Goal: Task Accomplishment & Management: Use online tool/utility

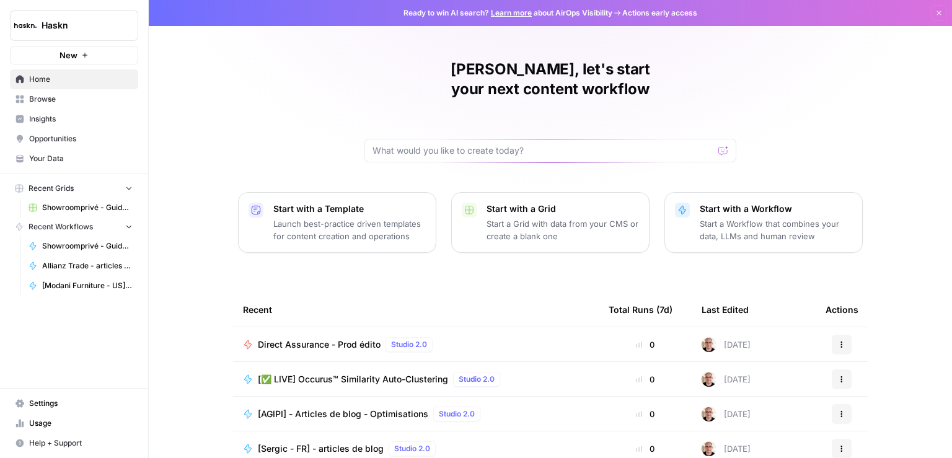
click at [36, 97] on span "Browse" at bounding box center [80, 99] width 103 height 11
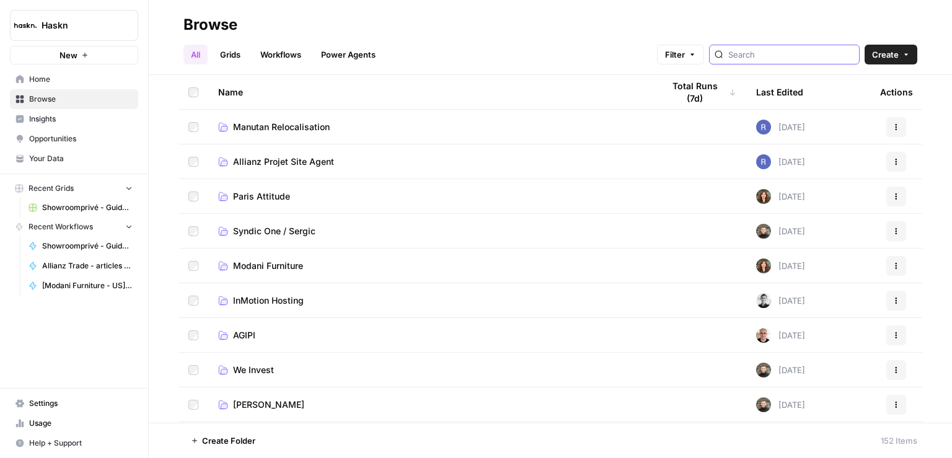
click at [790, 53] on input "search" at bounding box center [791, 54] width 126 height 12
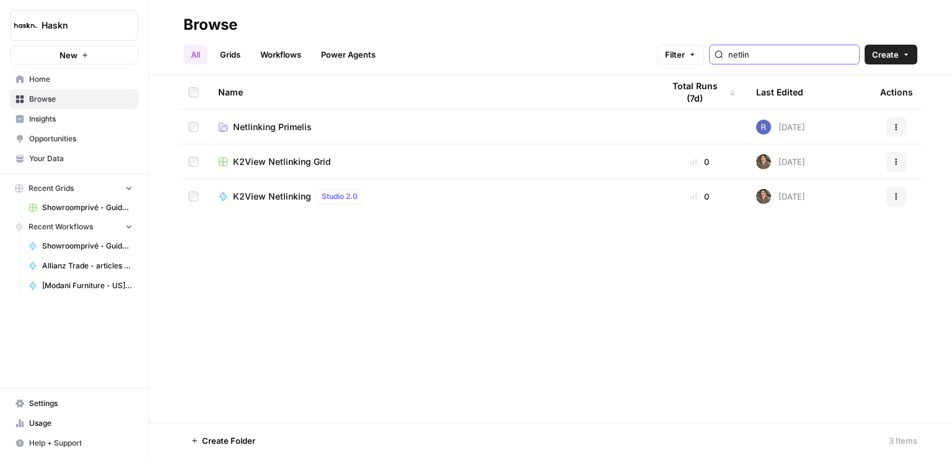
type input "netlin"
click at [258, 129] on span "Netlinking Primelis" at bounding box center [272, 127] width 79 height 12
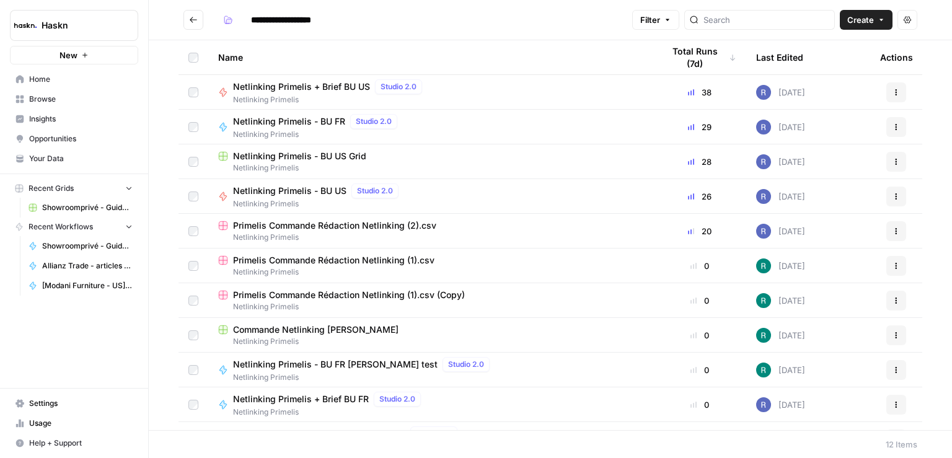
click at [64, 99] on span "Browse" at bounding box center [80, 99] width 103 height 11
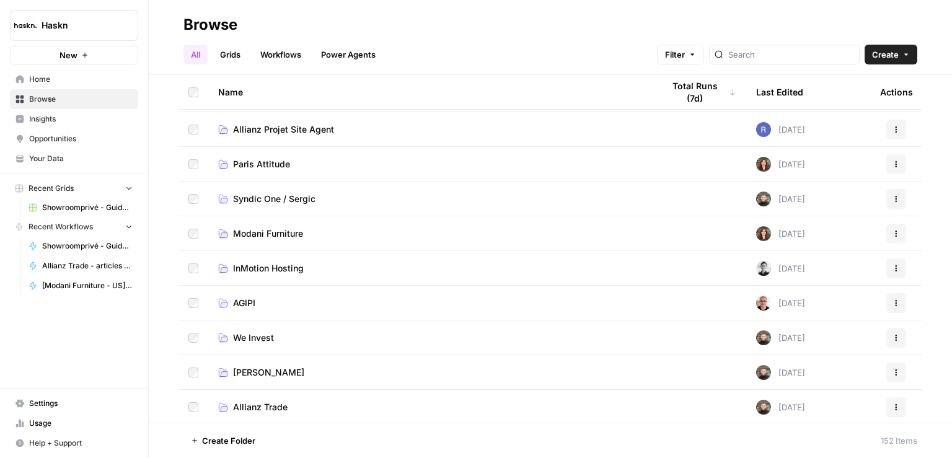
scroll to position [32, 0]
click at [276, 165] on span "Paris Attitude" at bounding box center [261, 164] width 57 height 12
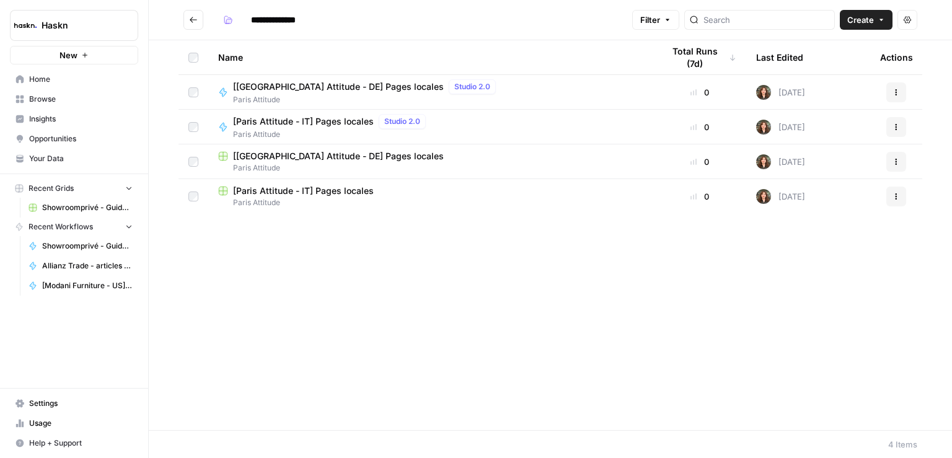
click at [258, 126] on span "[Paris Attitude - IT] Pages locales" at bounding box center [303, 121] width 141 height 12
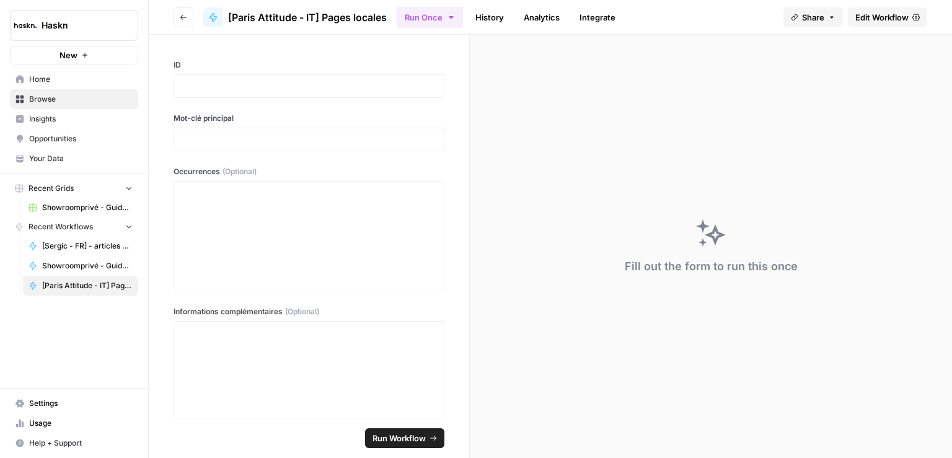
click at [868, 17] on span "Edit Workflow" at bounding box center [881, 17] width 53 height 12
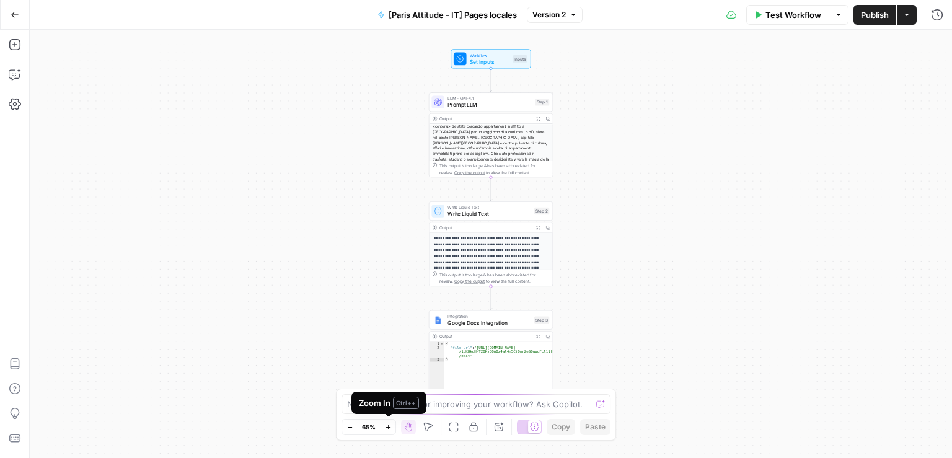
click at [390, 426] on icon "button" at bounding box center [388, 427] width 7 height 7
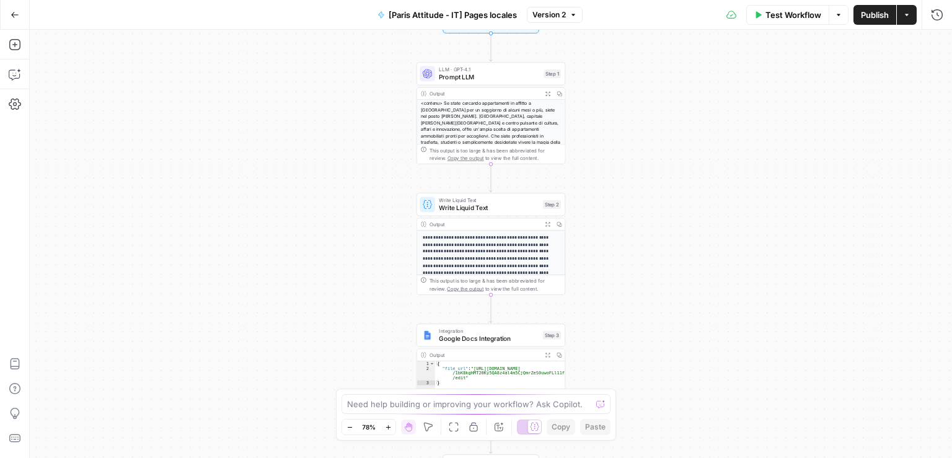
click at [390, 426] on icon "button" at bounding box center [388, 427] width 7 height 7
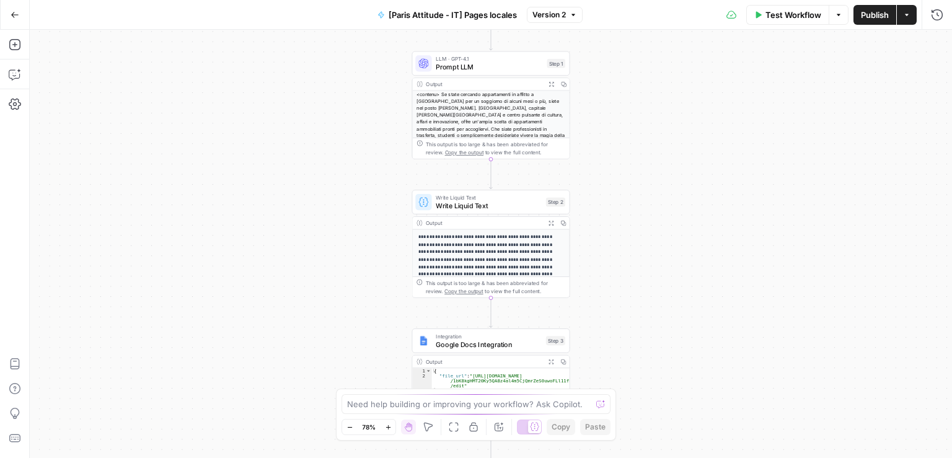
click at [390, 426] on icon "button" at bounding box center [388, 427] width 7 height 7
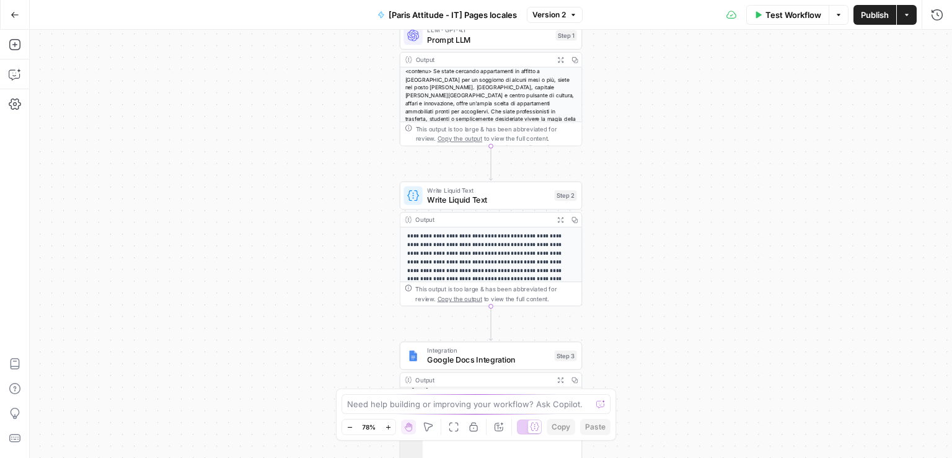
click at [390, 426] on icon "button" at bounding box center [388, 427] width 7 height 7
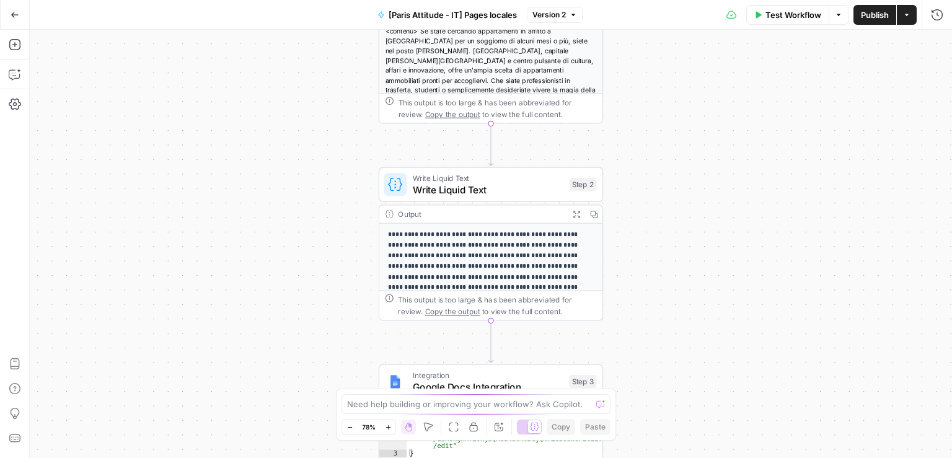
click at [390, 426] on icon "button" at bounding box center [388, 427] width 7 height 7
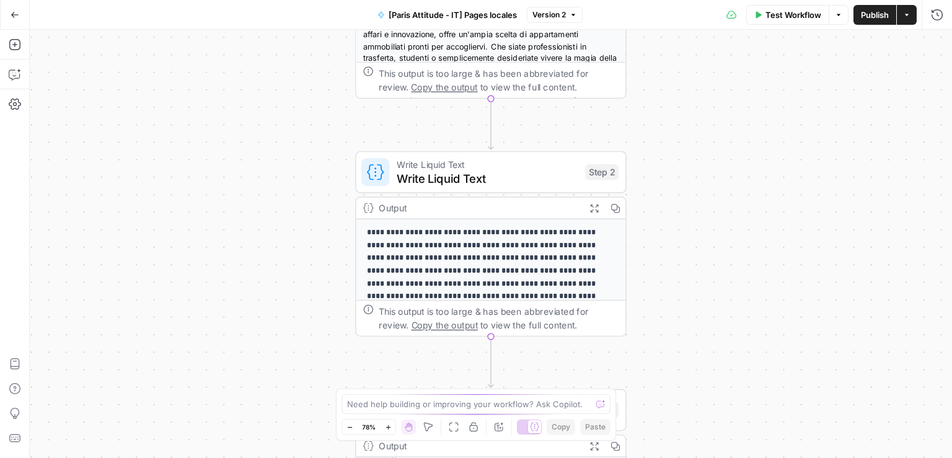
click at [390, 426] on icon "button" at bounding box center [388, 427] width 7 height 7
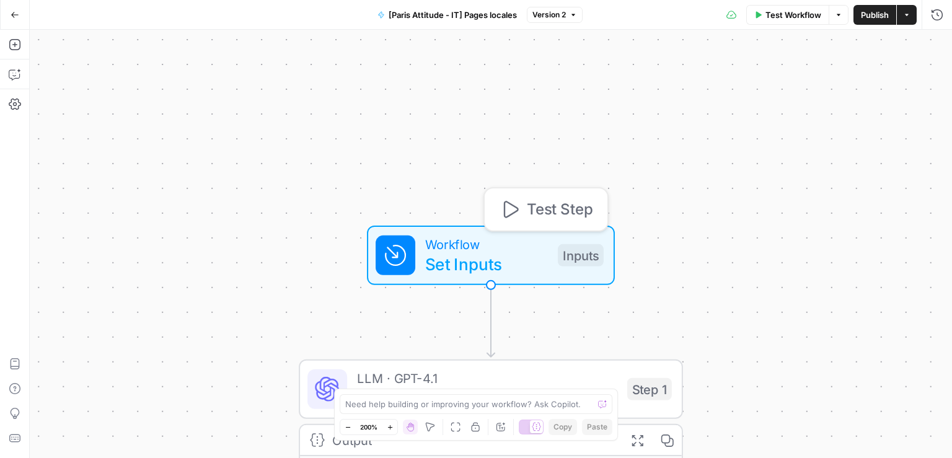
click at [511, 258] on span "Set Inputs" at bounding box center [486, 264] width 123 height 25
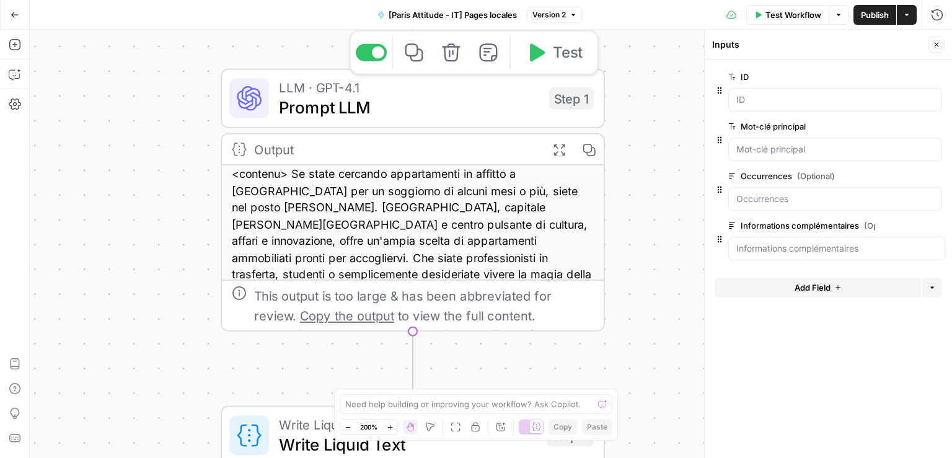
click at [478, 108] on span "Prompt LLM" at bounding box center [409, 107] width 260 height 25
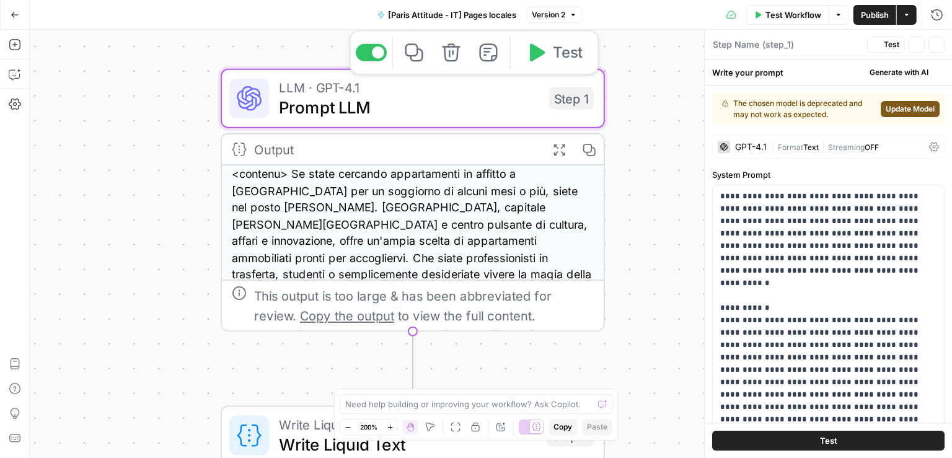
type textarea "Prompt LLM"
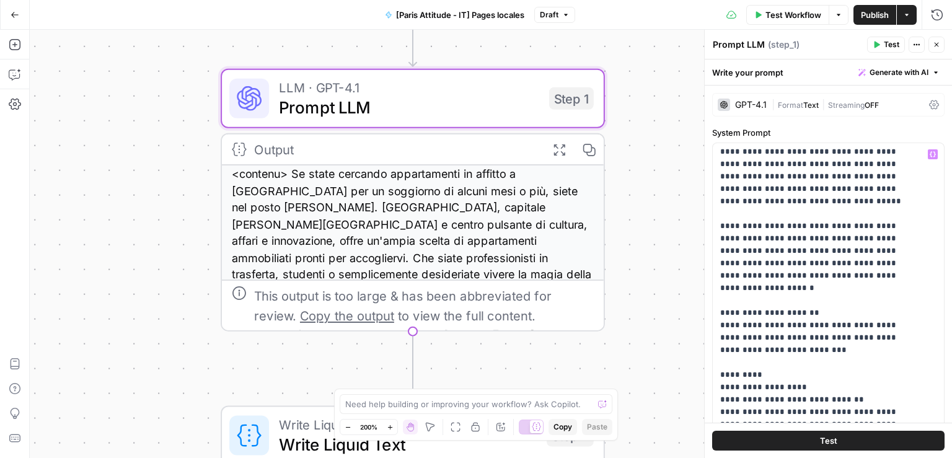
scroll to position [1714, 0]
click at [841, 13] on icon "button" at bounding box center [837, 14] width 7 height 7
click at [681, 18] on div "Test Workflow Options Publish Actions Run History" at bounding box center [763, 14] width 377 height 29
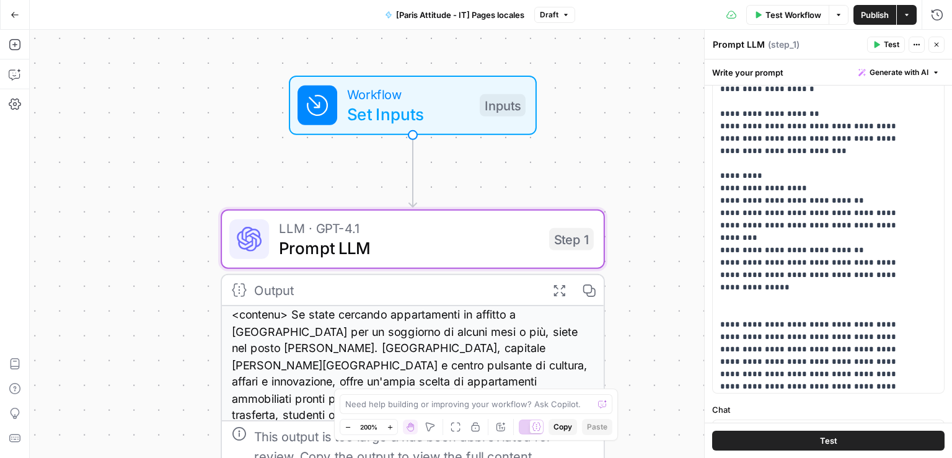
scroll to position [1657, 0]
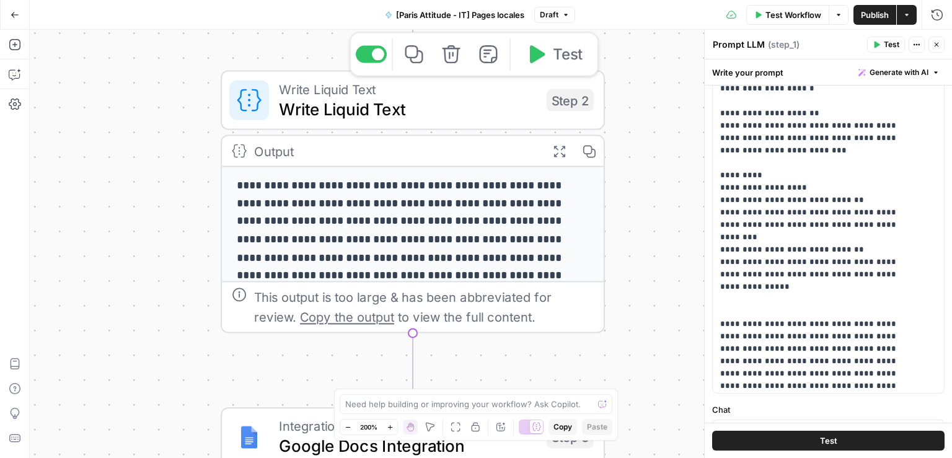
click at [439, 102] on span "Write Liquid Text" at bounding box center [408, 109] width 258 height 25
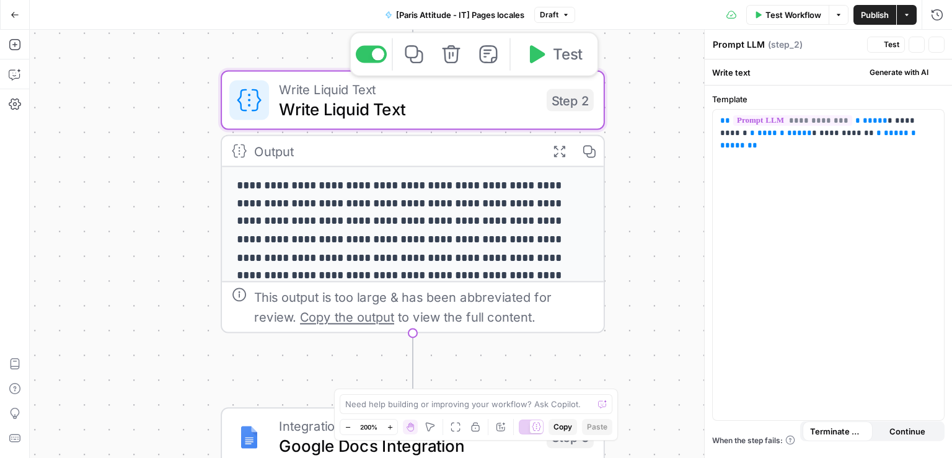
type textarea "Write Liquid Text"
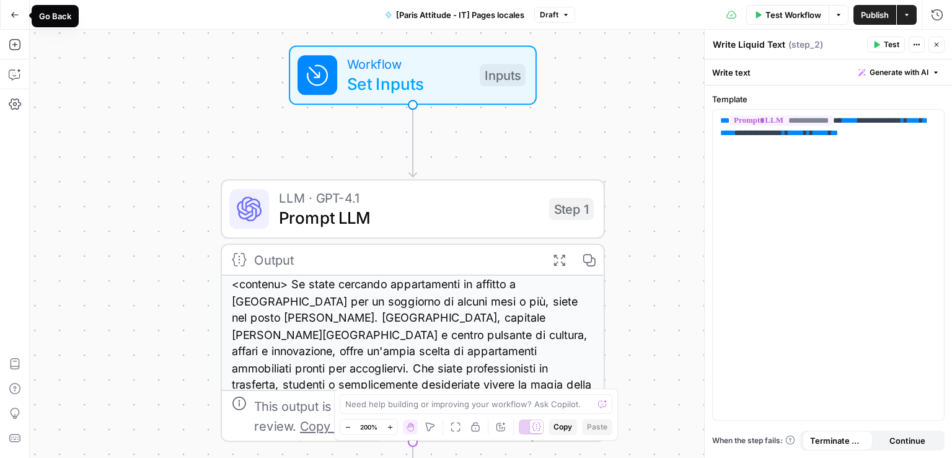
click at [11, 11] on icon "button" at bounding box center [15, 15] width 9 height 9
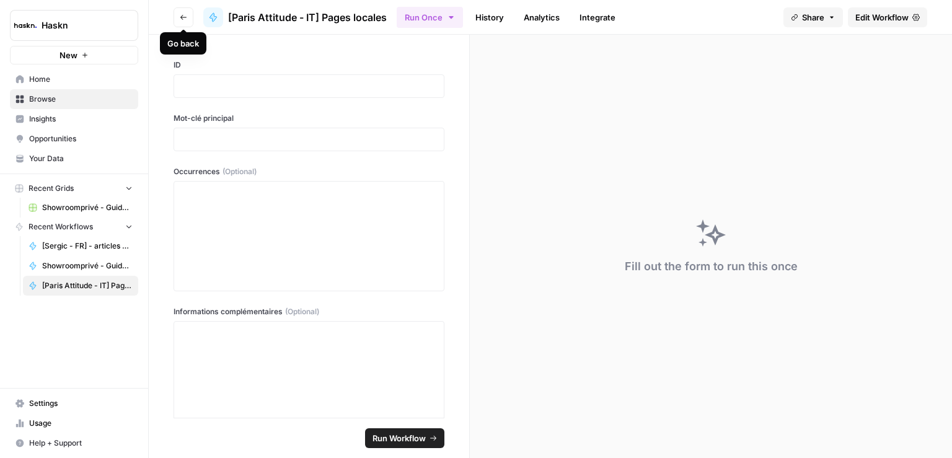
click at [183, 16] on icon "button" at bounding box center [183, 17] width 7 height 7
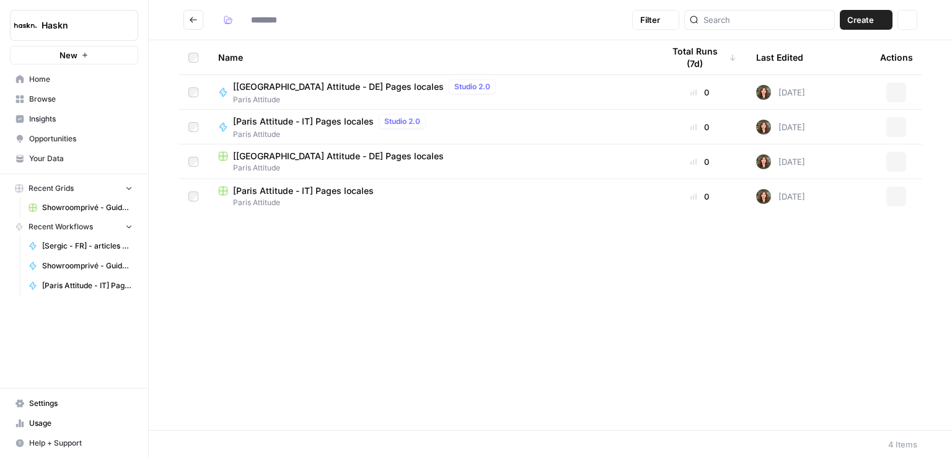
type input "**********"
click at [188, 19] on button "Go back" at bounding box center [193, 20] width 20 height 20
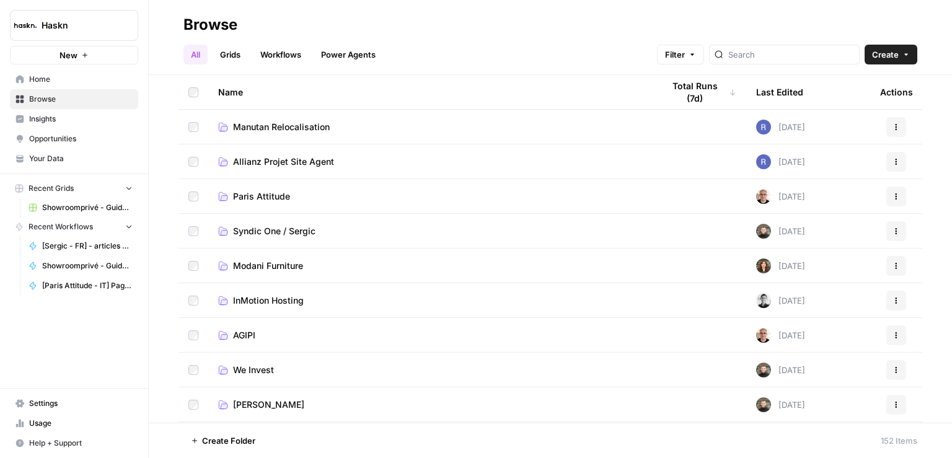
click at [240, 89] on div "Name" at bounding box center [430, 92] width 425 height 34
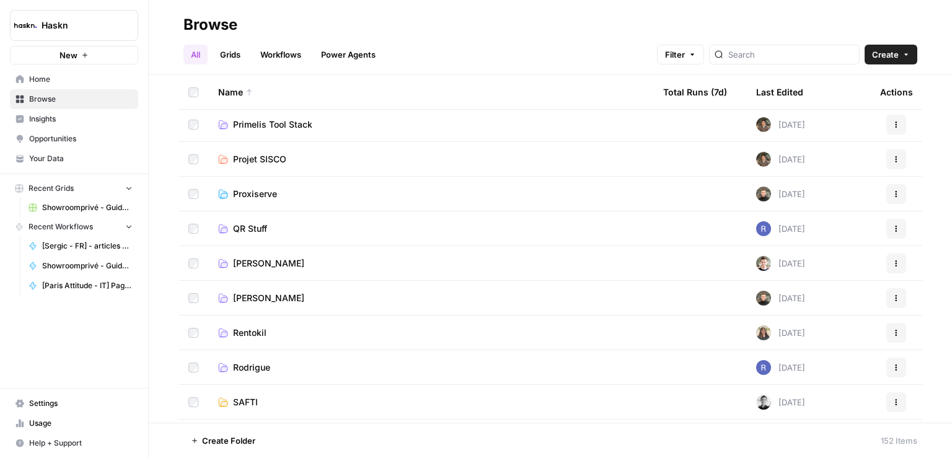
scroll to position [2430, 0]
click at [261, 263] on span "[PERSON_NAME]" at bounding box center [268, 264] width 71 height 12
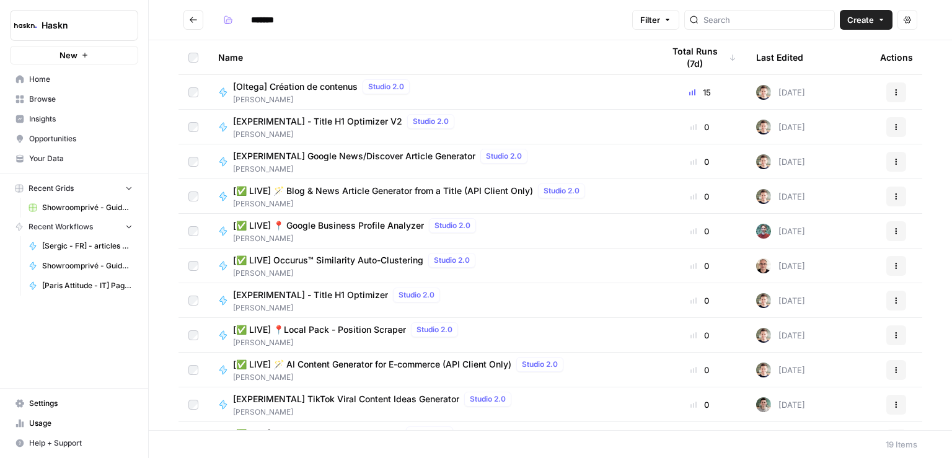
click at [335, 90] on span "[Oltega] Création de contenus" at bounding box center [295, 87] width 125 height 12
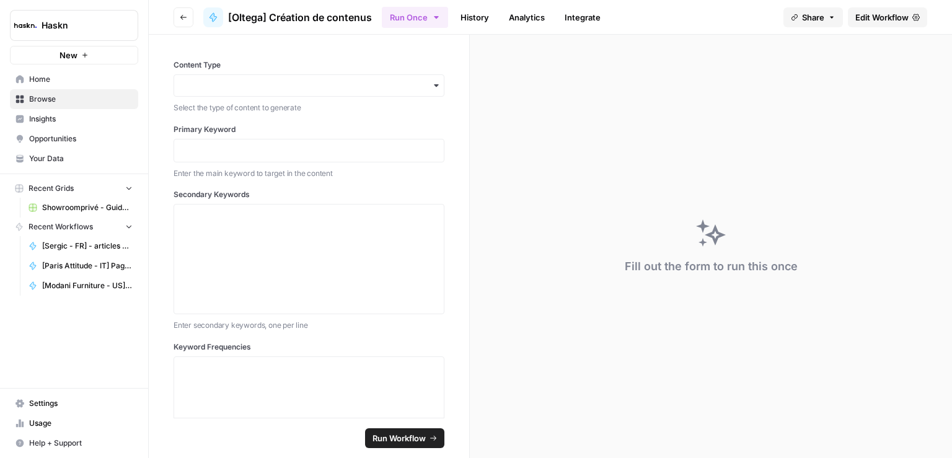
click at [888, 17] on span "Edit Workflow" at bounding box center [881, 17] width 53 height 12
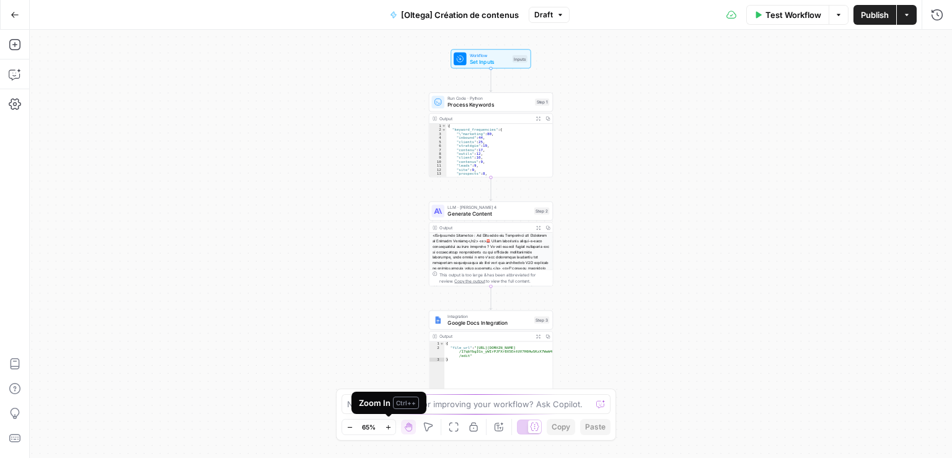
click at [389, 428] on icon "button" at bounding box center [388, 427] width 7 height 7
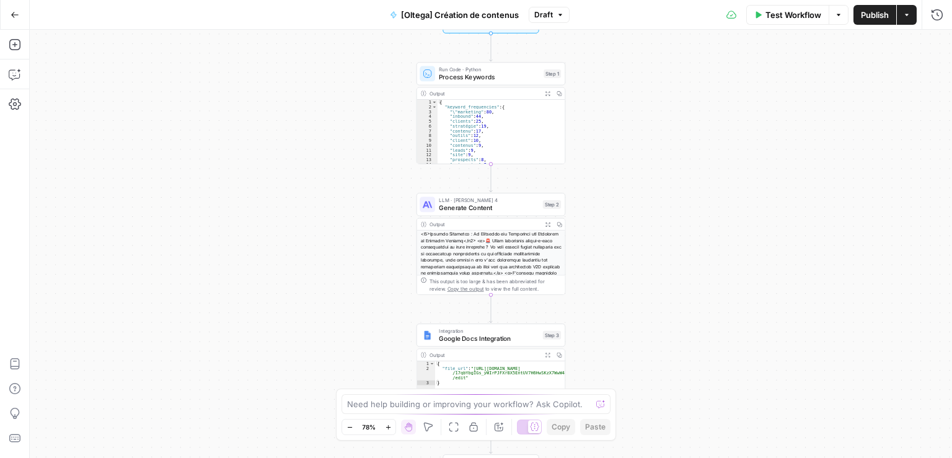
click at [389, 428] on icon "button" at bounding box center [388, 427] width 7 height 7
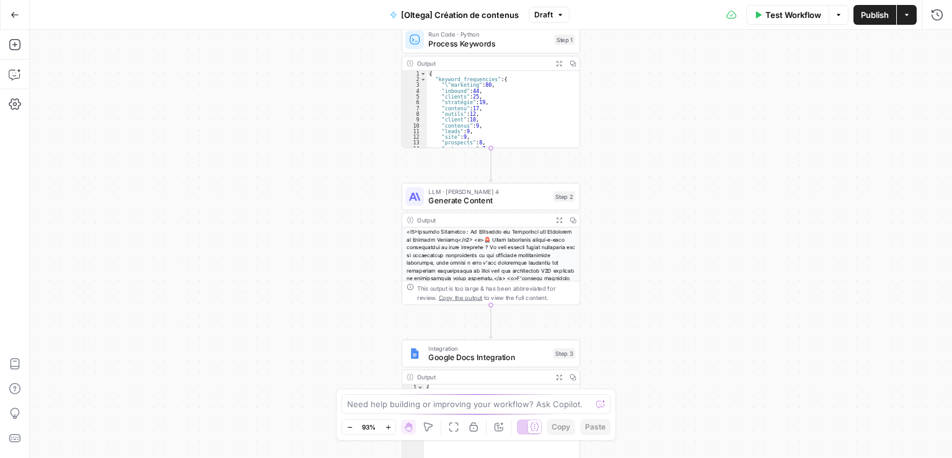
click at [389, 428] on icon "button" at bounding box center [388, 427] width 7 height 7
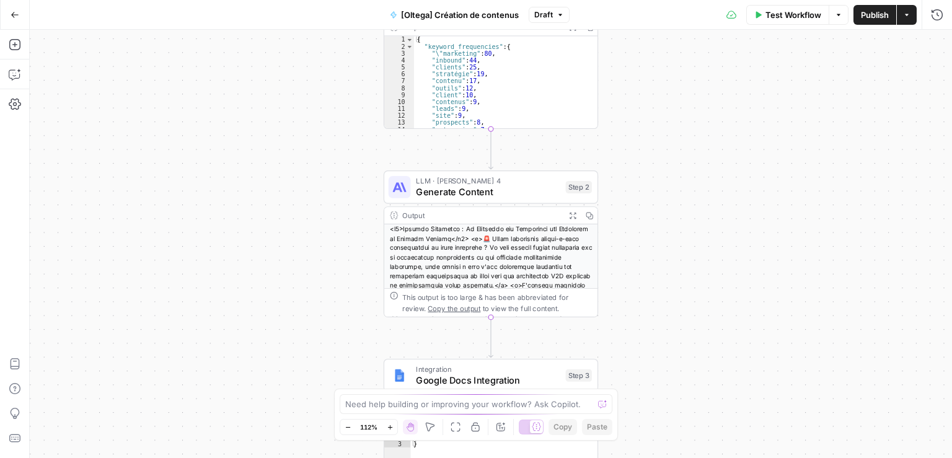
click at [389, 428] on icon "button" at bounding box center [390, 427] width 7 height 7
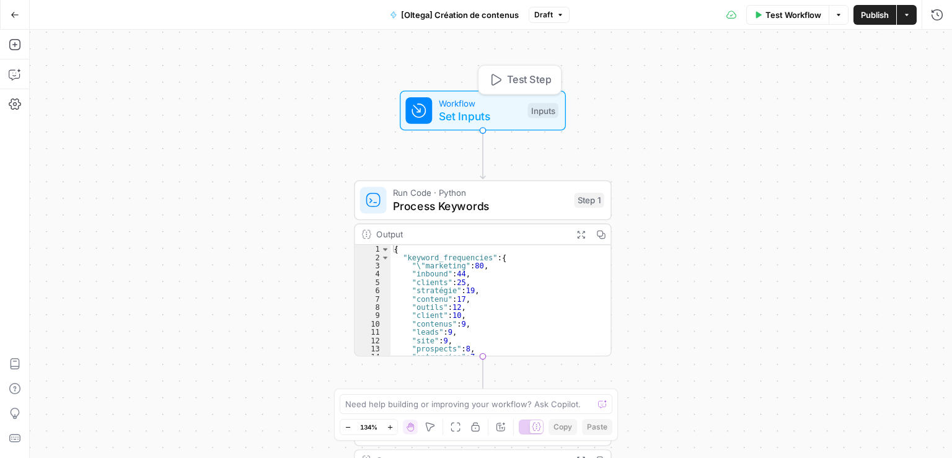
click at [504, 112] on span "Set Inputs" at bounding box center [480, 116] width 82 height 17
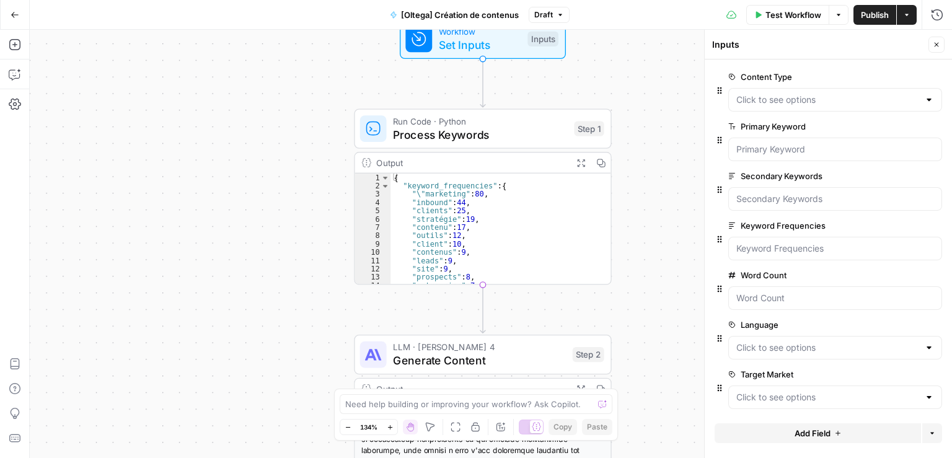
type textarea "**********"
click at [530, 245] on div "{ "keyword_frequencies" : { "\"marketing" : 80 , "inbound" : 44 , "clients" : 2…" at bounding box center [494, 237] width 208 height 128
click at [645, 254] on div "**********" at bounding box center [491, 244] width 922 height 428
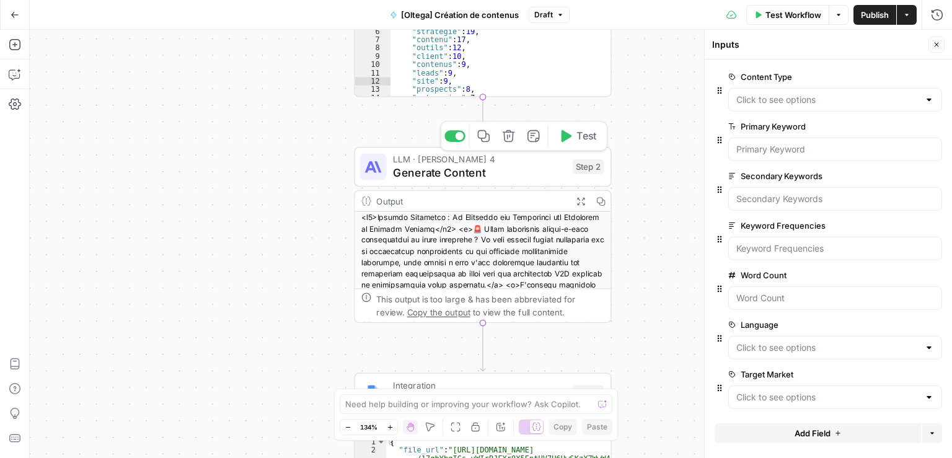
click at [503, 172] on span "Generate Content" at bounding box center [479, 172] width 173 height 17
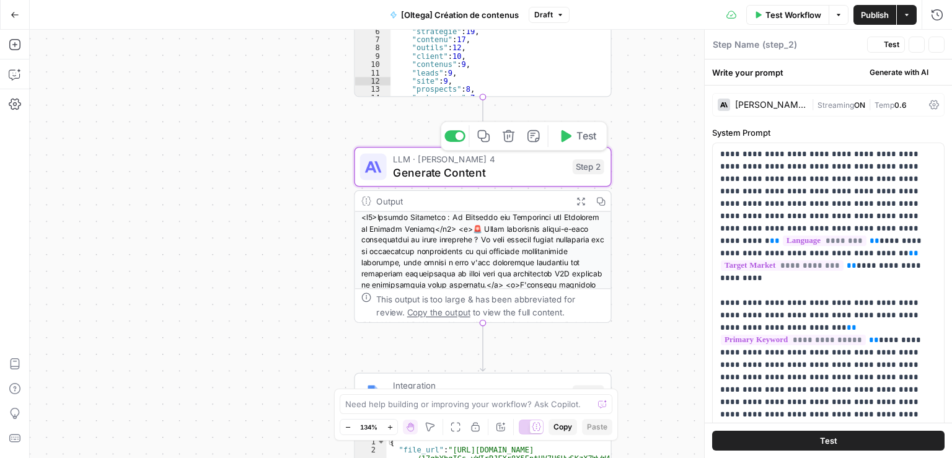
type textarea "Generate Content"
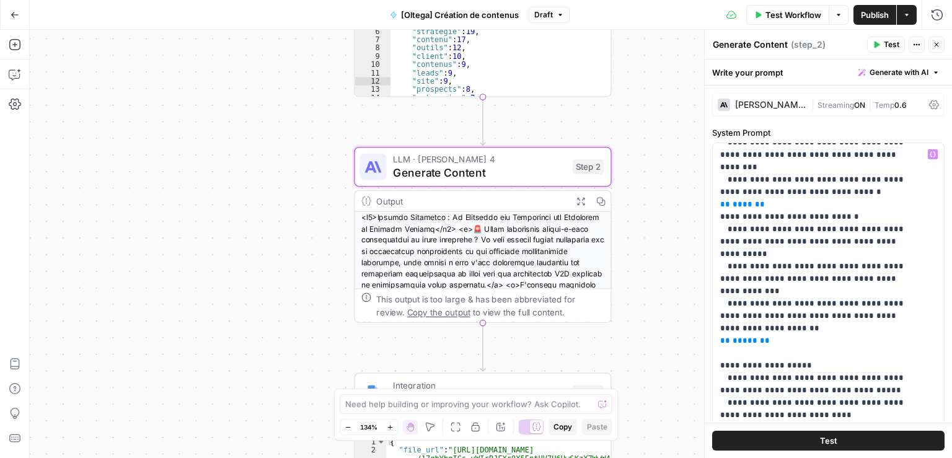
scroll to position [2884, 0]
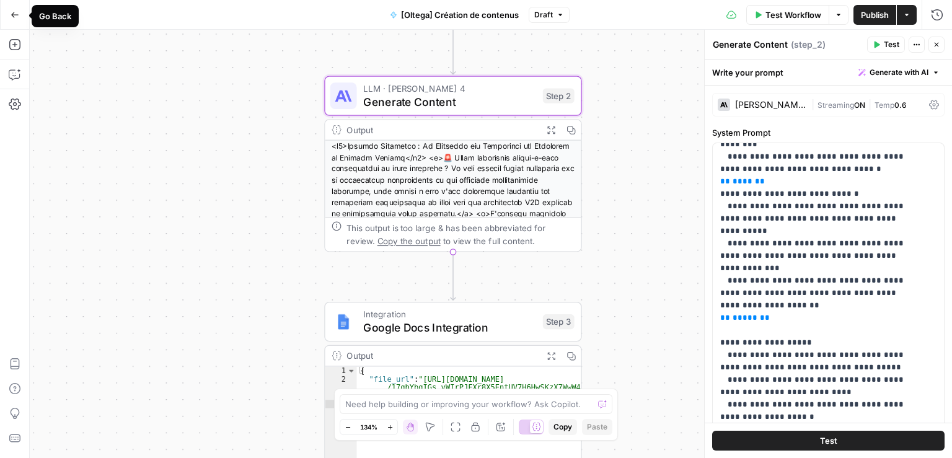
click at [12, 14] on icon "button" at bounding box center [15, 15] width 9 height 9
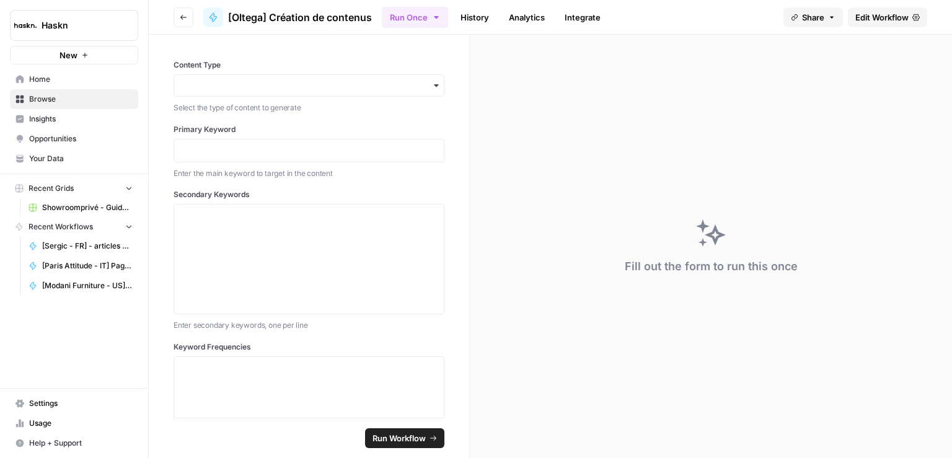
click at [879, 12] on span "Edit Workflow" at bounding box center [881, 17] width 53 height 12
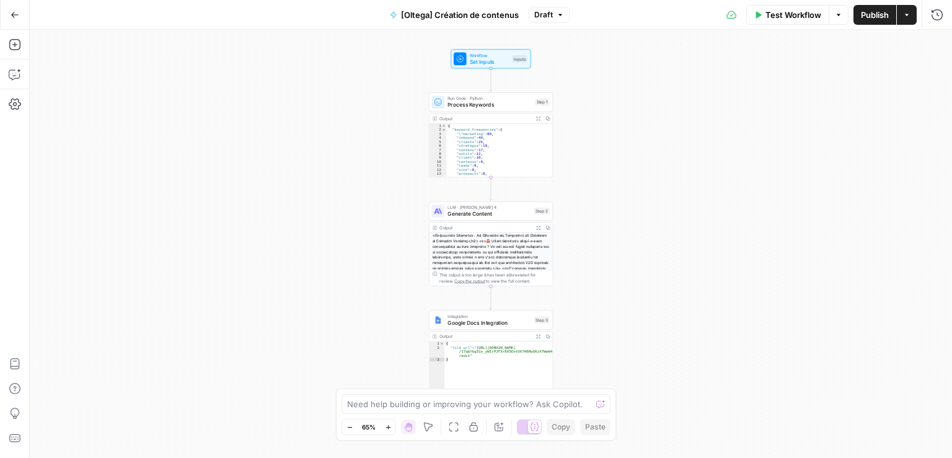
click at [11, 14] on icon "button" at bounding box center [15, 15] width 9 height 9
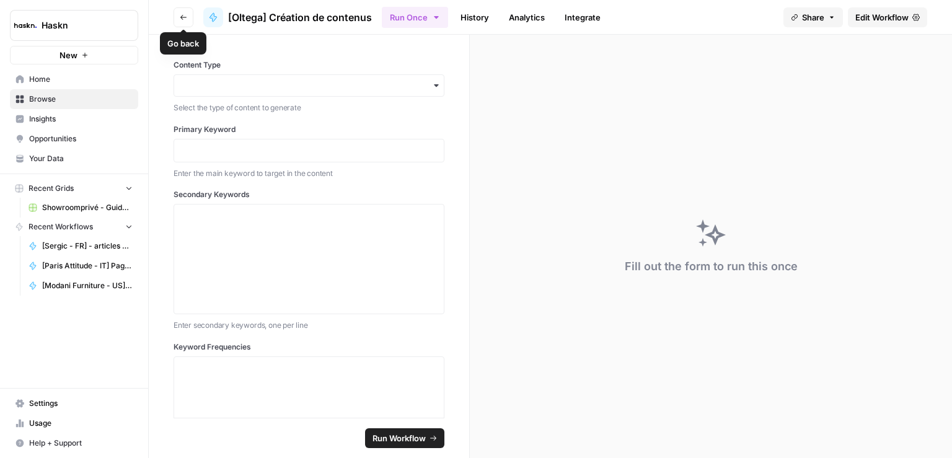
click at [177, 18] on button "Go back" at bounding box center [183, 17] width 20 height 20
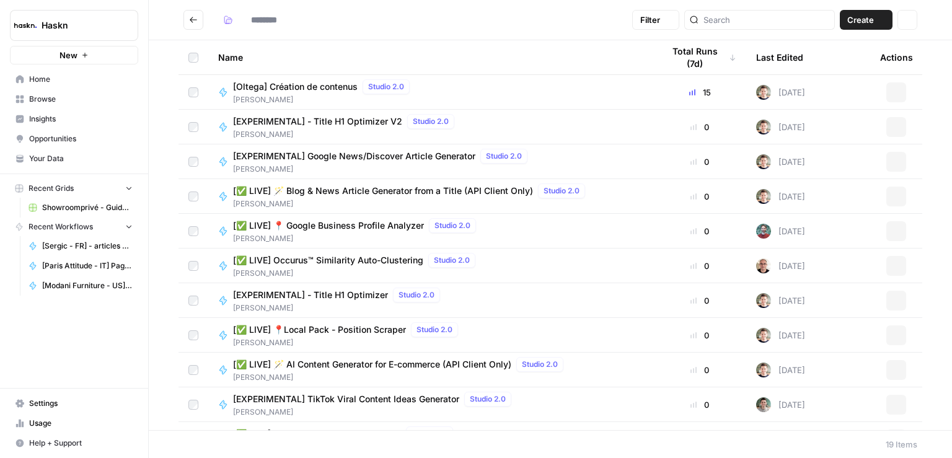
type input "*******"
click at [297, 95] on span "[PERSON_NAME]" at bounding box center [324, 99] width 182 height 11
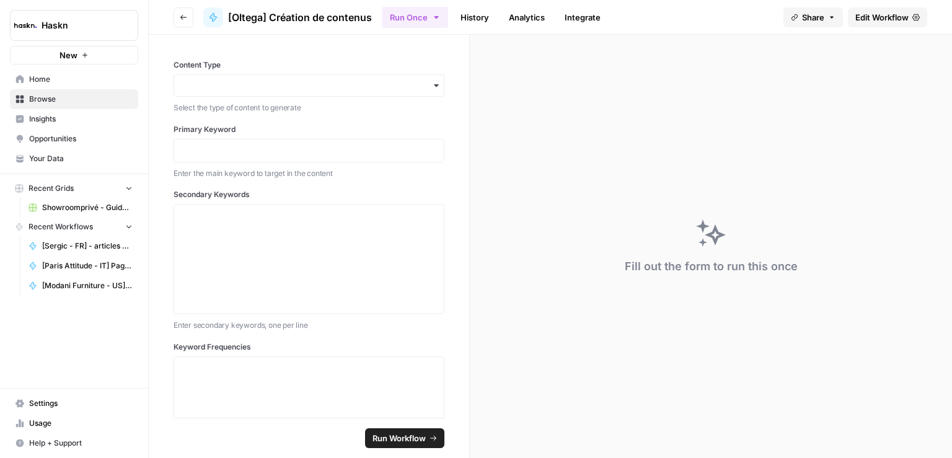
click at [874, 20] on span "Edit Workflow" at bounding box center [881, 17] width 53 height 12
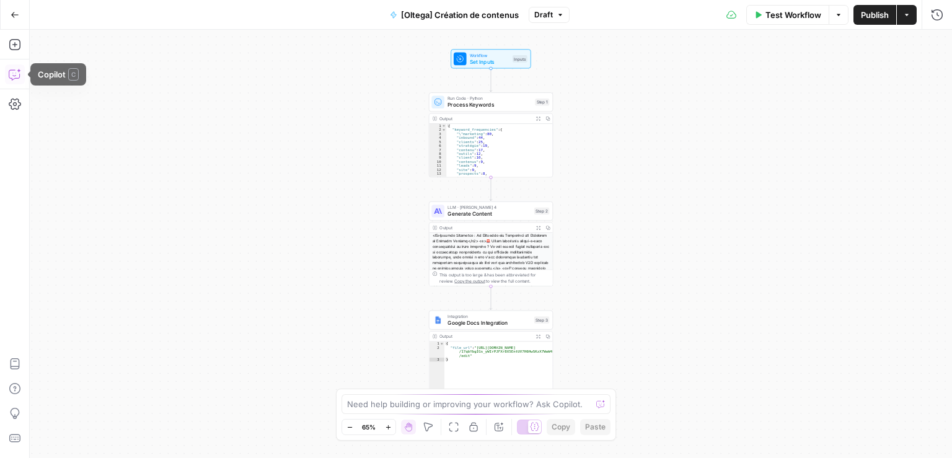
click at [12, 73] on icon "button" at bounding box center [12, 73] width 0 height 0
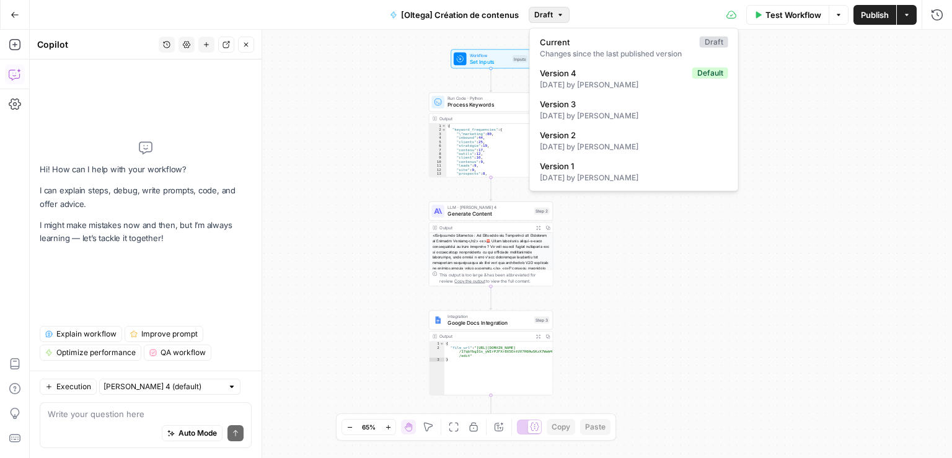
click at [559, 13] on icon "button" at bounding box center [559, 14] width 7 height 7
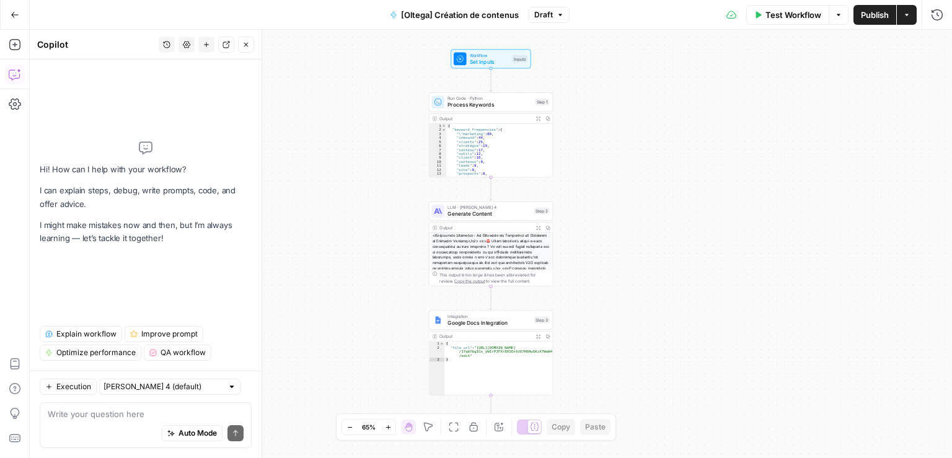
click at [559, 13] on icon "button" at bounding box center [559, 14] width 7 height 7
click at [15, 14] on icon "button" at bounding box center [15, 15] width 9 height 9
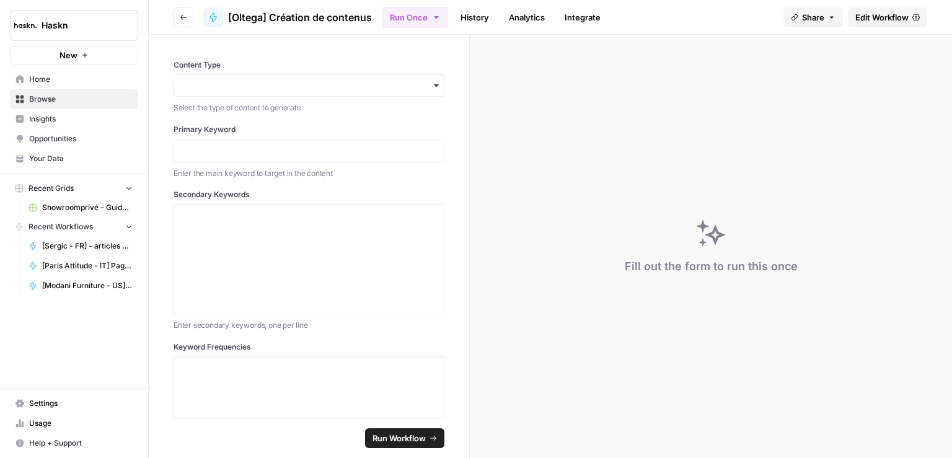
click at [99, 77] on span "Home" at bounding box center [80, 79] width 103 height 11
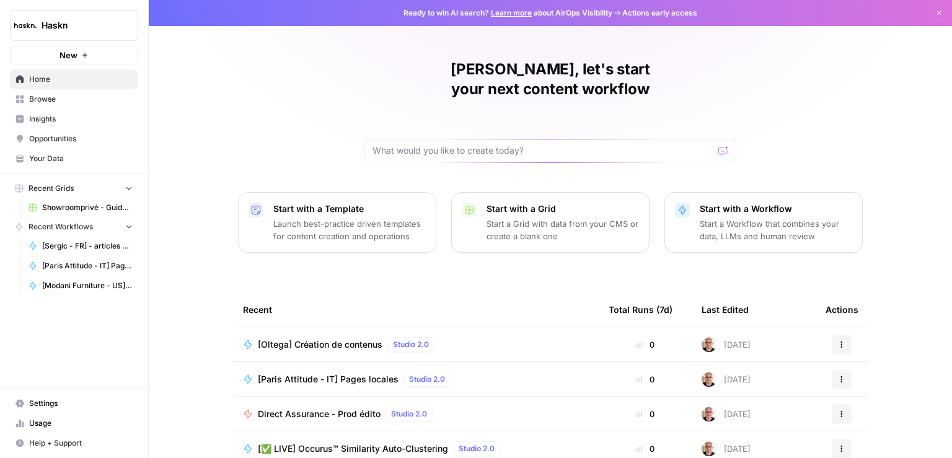
click at [583, 217] on p "Start a Grid with data from your CMS or create a blank one" at bounding box center [562, 229] width 152 height 25
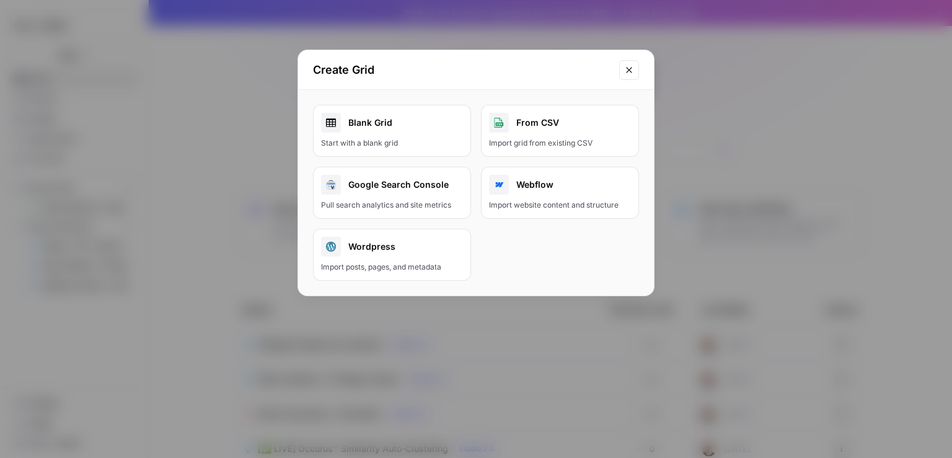
click at [420, 135] on link "Blank Grid Start with a blank grid" at bounding box center [392, 131] width 158 height 52
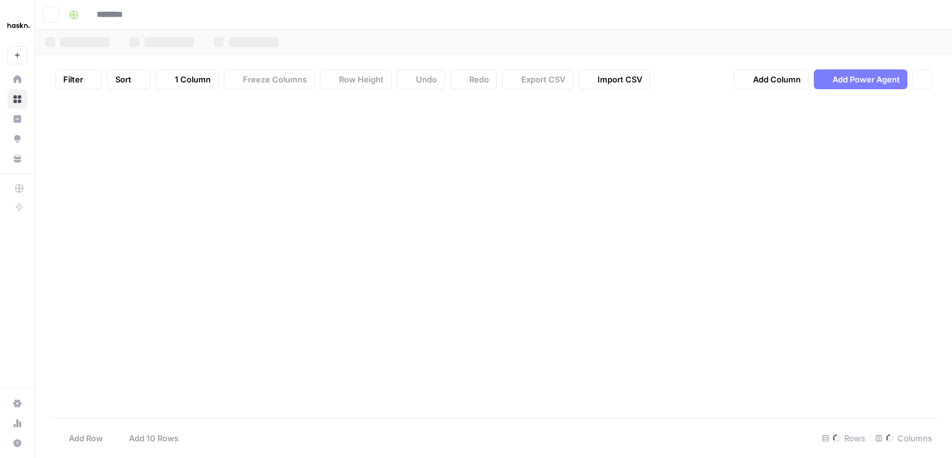
type input "********"
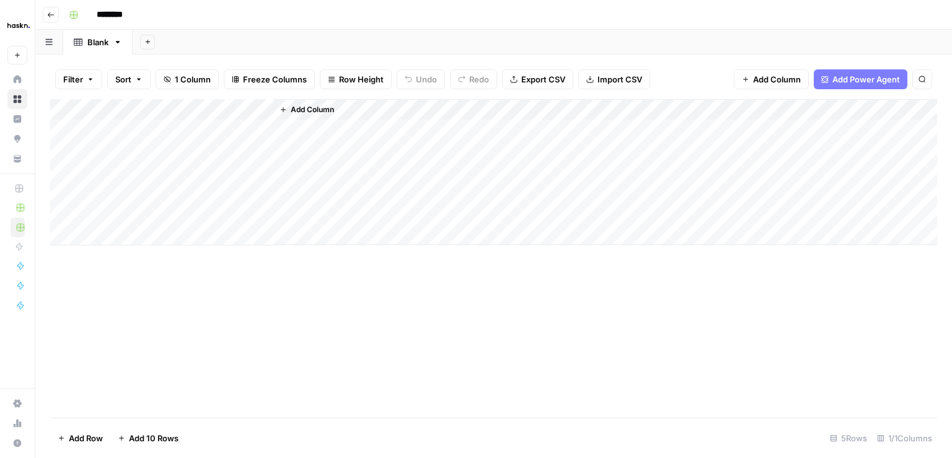
click at [296, 105] on span "Add Column" at bounding box center [312, 109] width 43 height 11
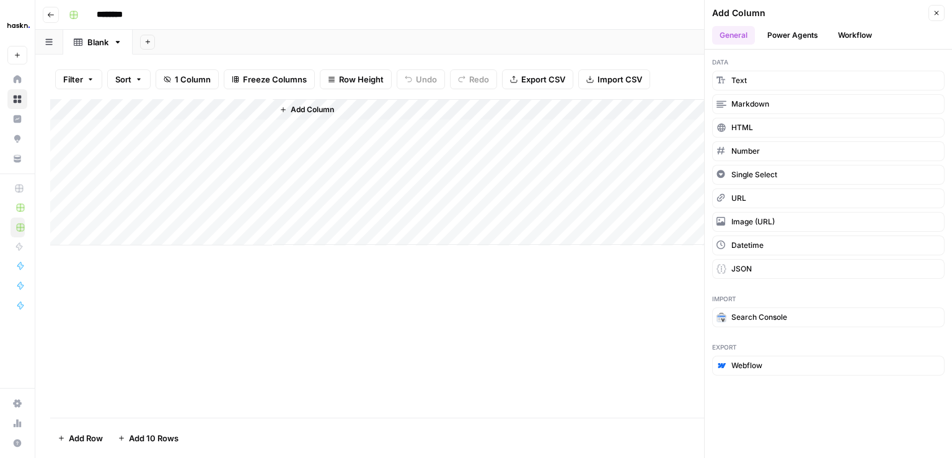
click at [838, 32] on button "Workflow" at bounding box center [854, 35] width 49 height 19
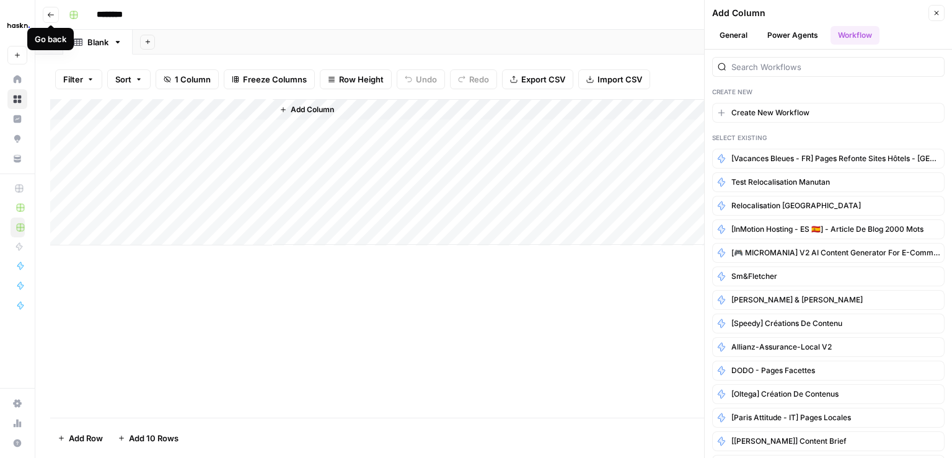
click at [47, 12] on icon "button" at bounding box center [50, 14] width 7 height 7
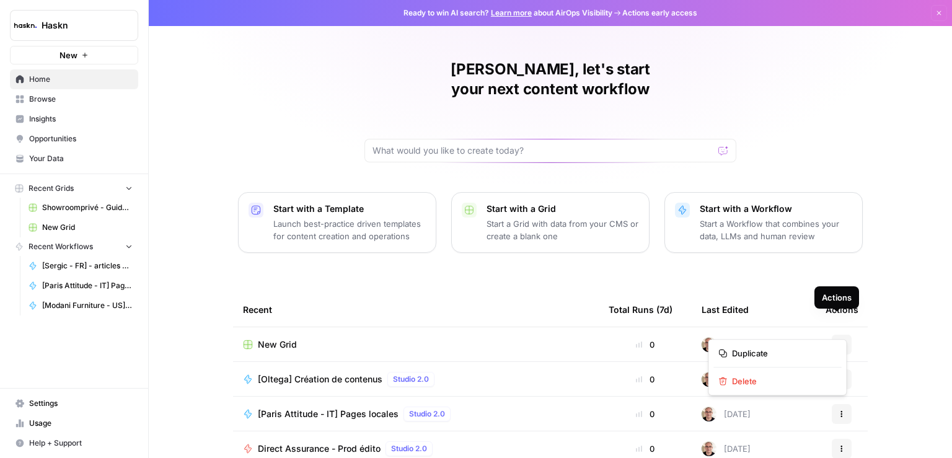
click at [838, 341] on icon "button" at bounding box center [841, 344] width 7 height 7
click at [769, 383] on span "Delete" at bounding box center [781, 381] width 99 height 12
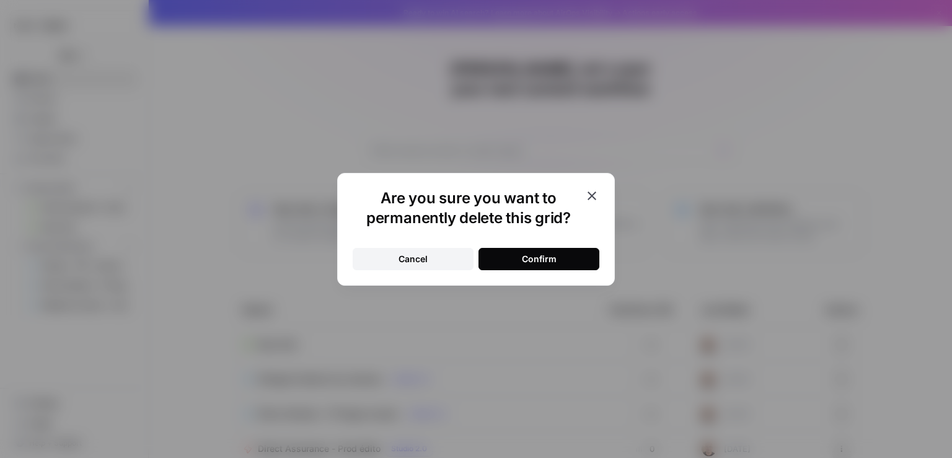
click at [513, 253] on button "Confirm" at bounding box center [538, 259] width 121 height 22
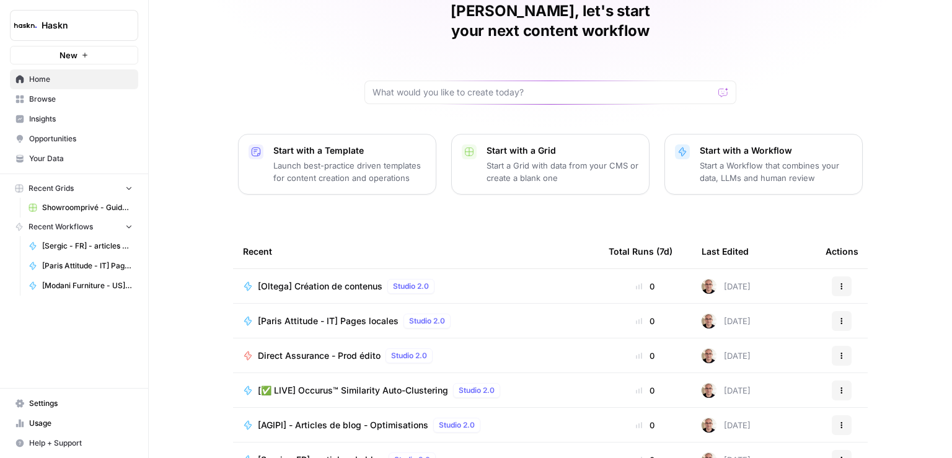
scroll to position [61, 0]
